Goal: Transaction & Acquisition: Download file/media

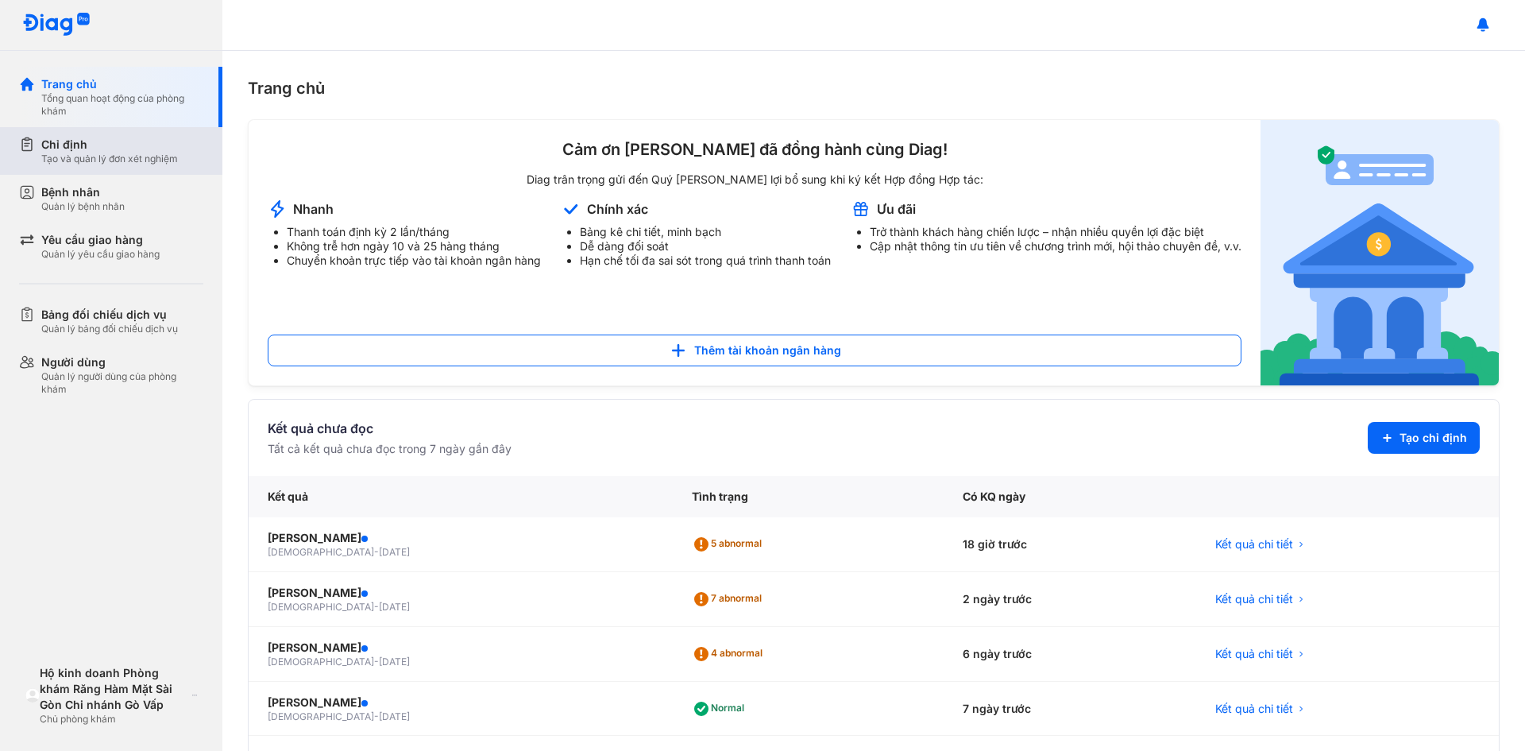
click at [93, 149] on div "Chỉ định" at bounding box center [109, 145] width 137 height 16
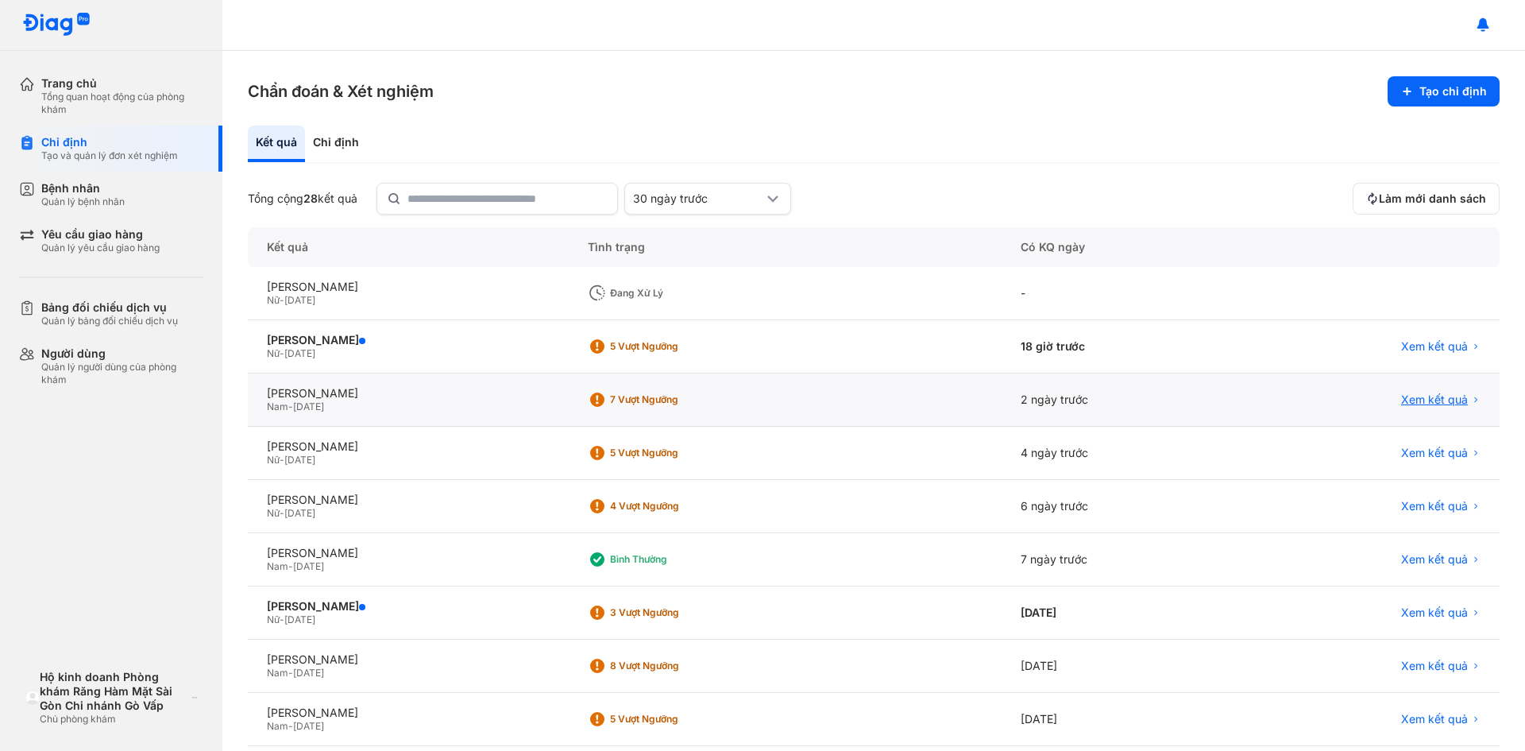
click at [1401, 400] on span "Xem kết quả" at bounding box center [1434, 399] width 67 height 14
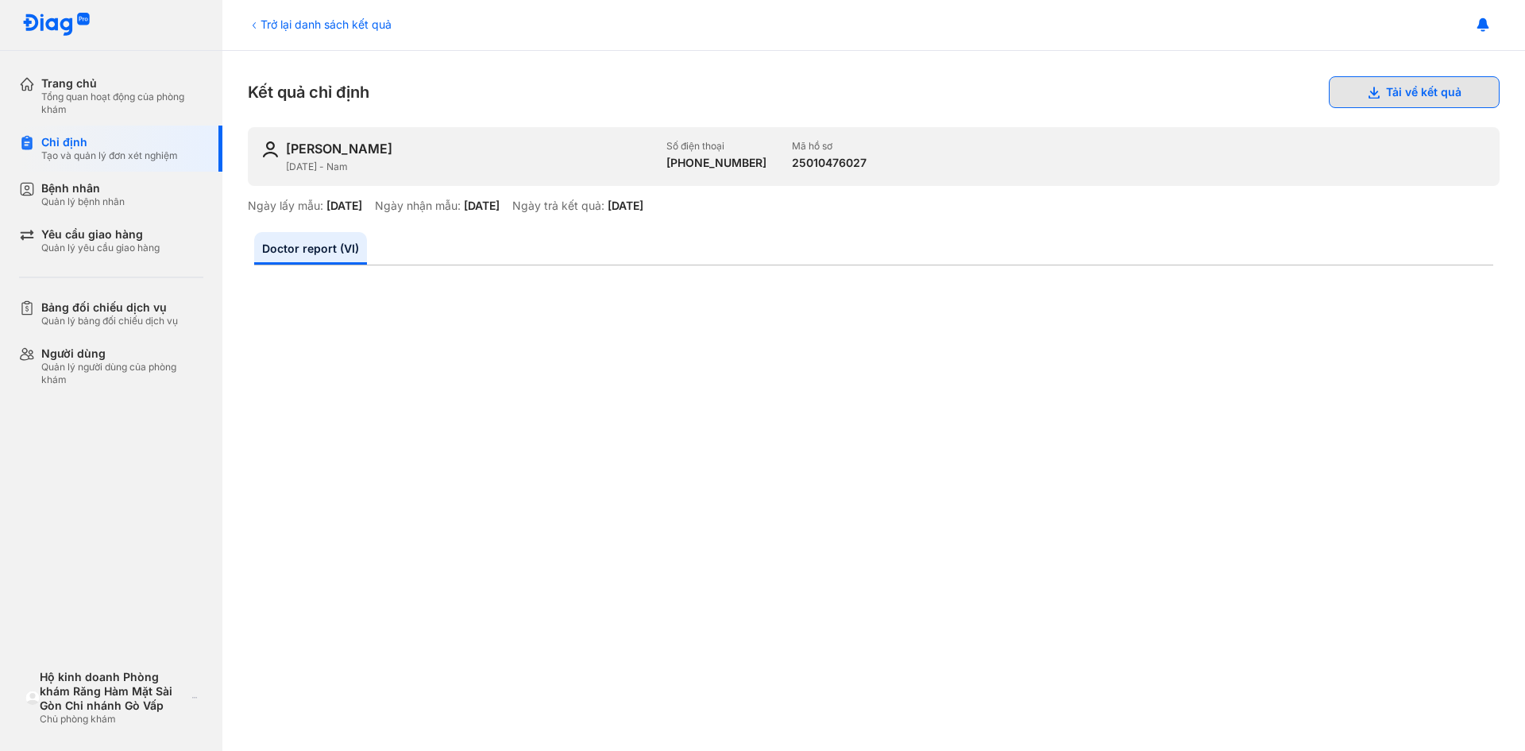
click at [1412, 91] on button "Tải về kết quả" at bounding box center [1414, 92] width 171 height 32
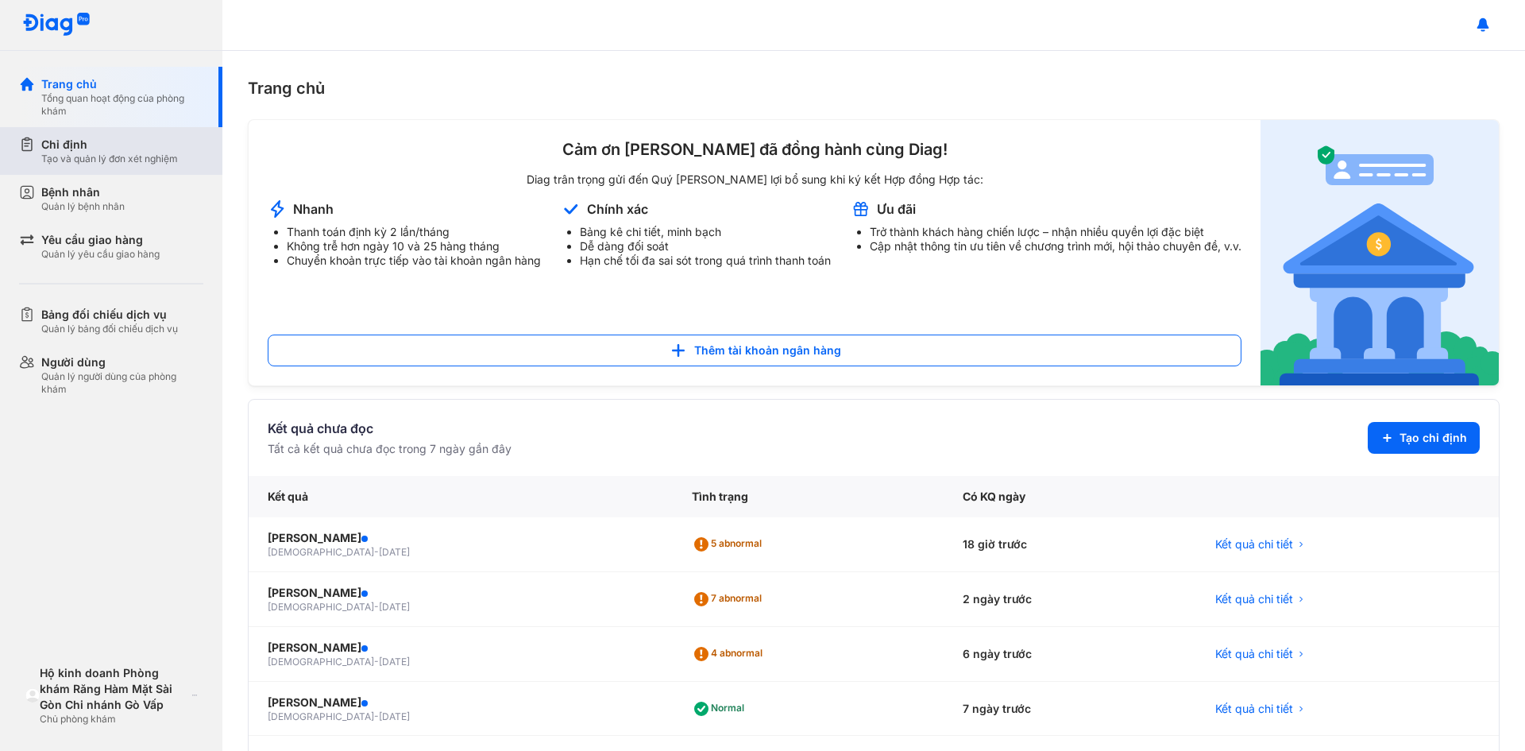
click at [82, 145] on div "Chỉ định" at bounding box center [109, 145] width 137 height 16
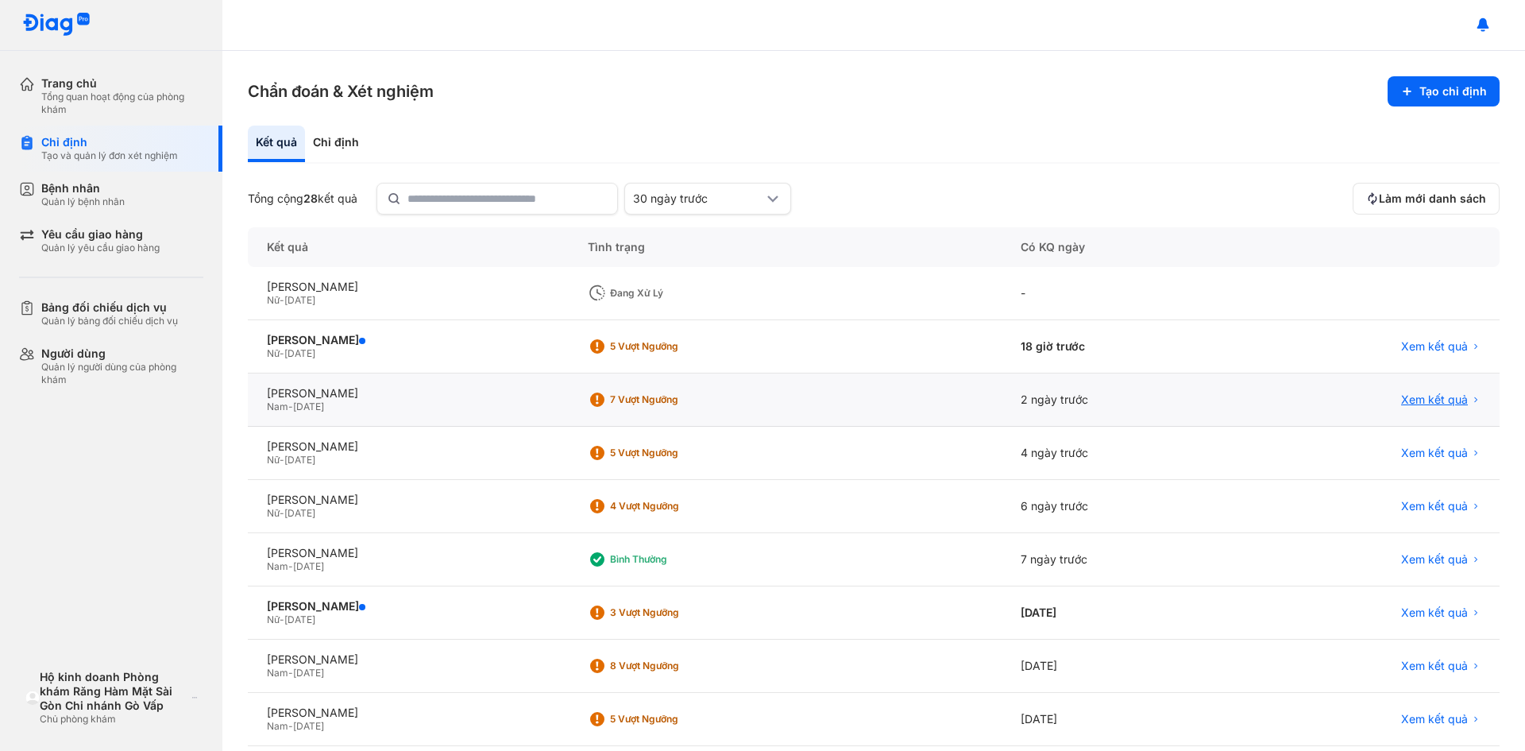
click at [1428, 396] on span "Xem kết quả" at bounding box center [1434, 399] width 67 height 14
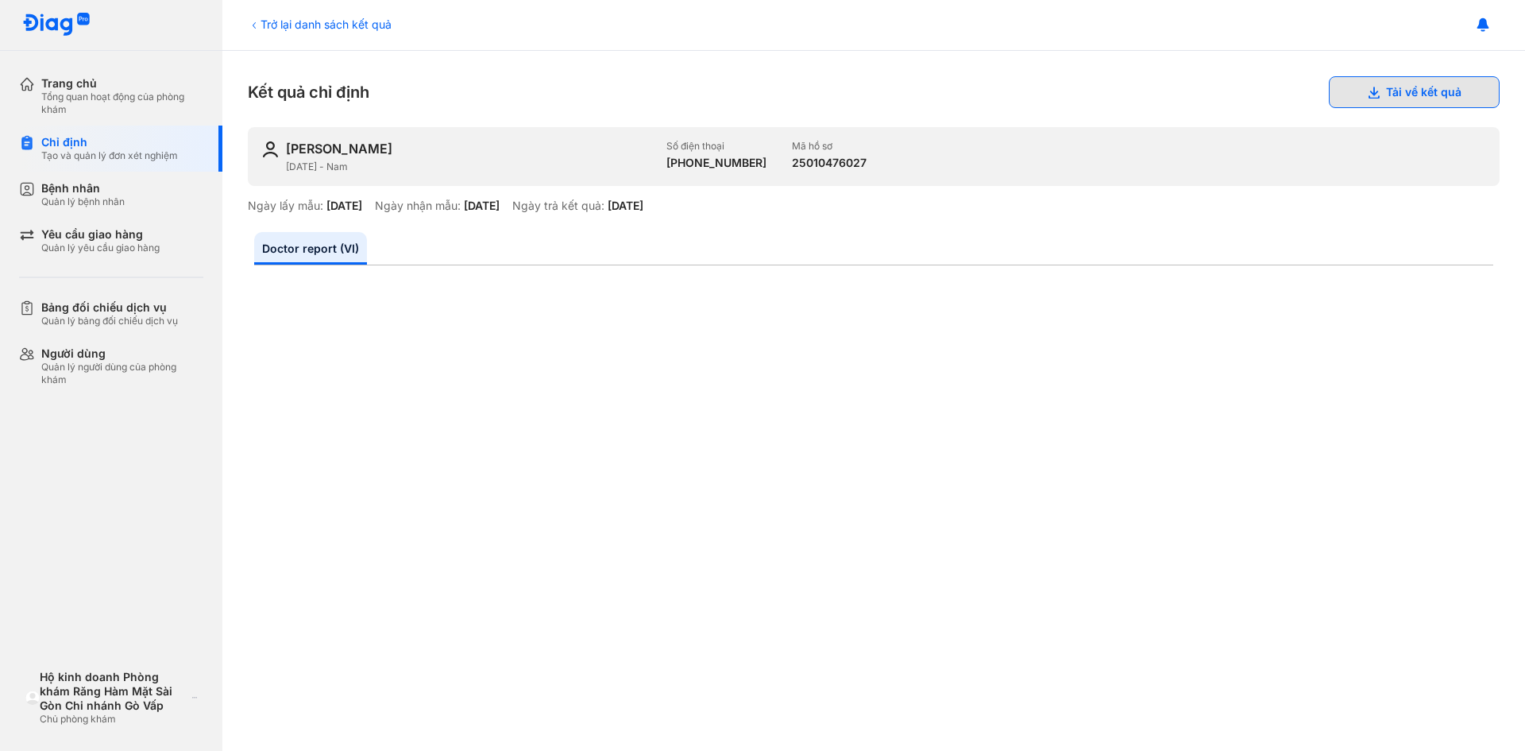
click at [1370, 86] on button "Tải về kết quả" at bounding box center [1414, 92] width 171 height 32
